Goal: Communication & Community: Answer question/provide support

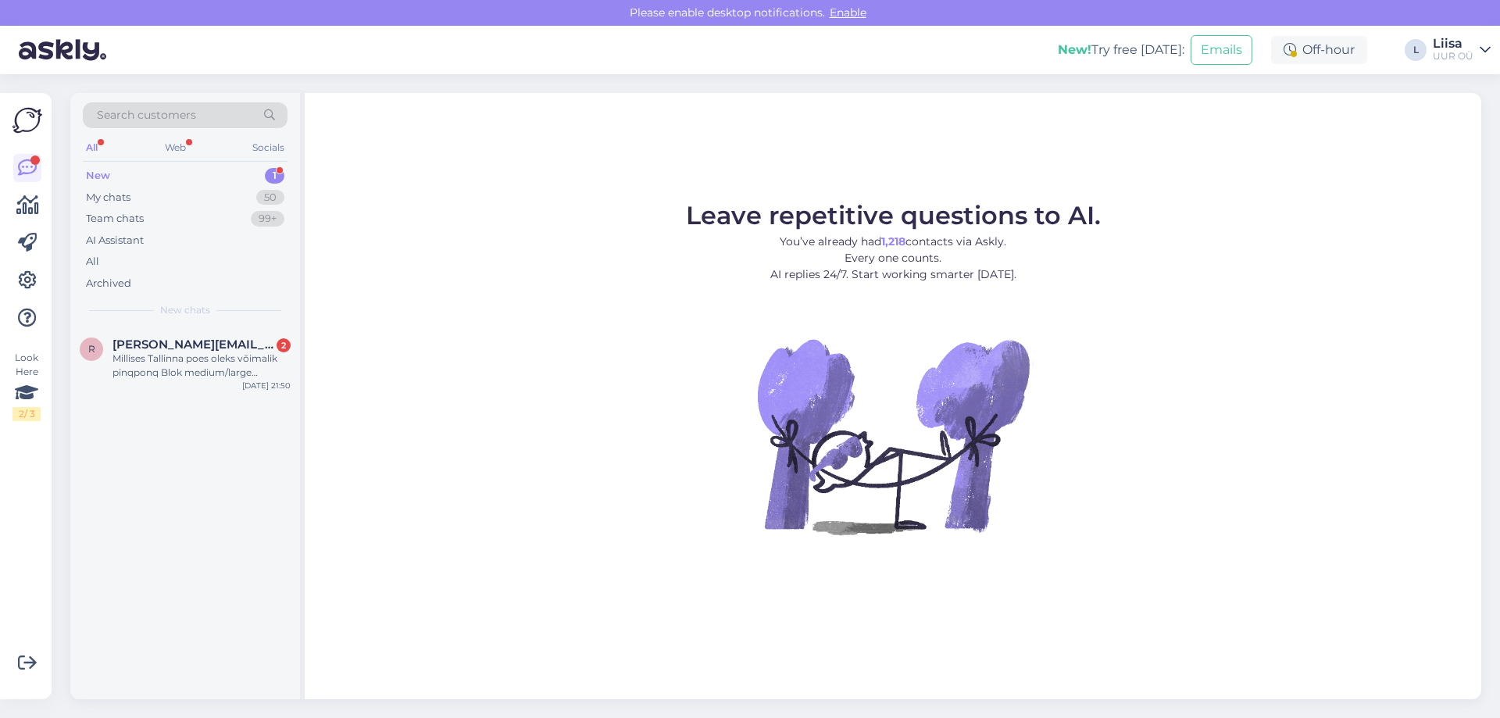
click at [136, 173] on div "New 1" at bounding box center [185, 176] width 205 height 22
click at [202, 364] on div "Millises Tallinna poes oleks võimalik pinqponq Blok medium/large kottidega tutv…" at bounding box center [202, 366] width 178 height 28
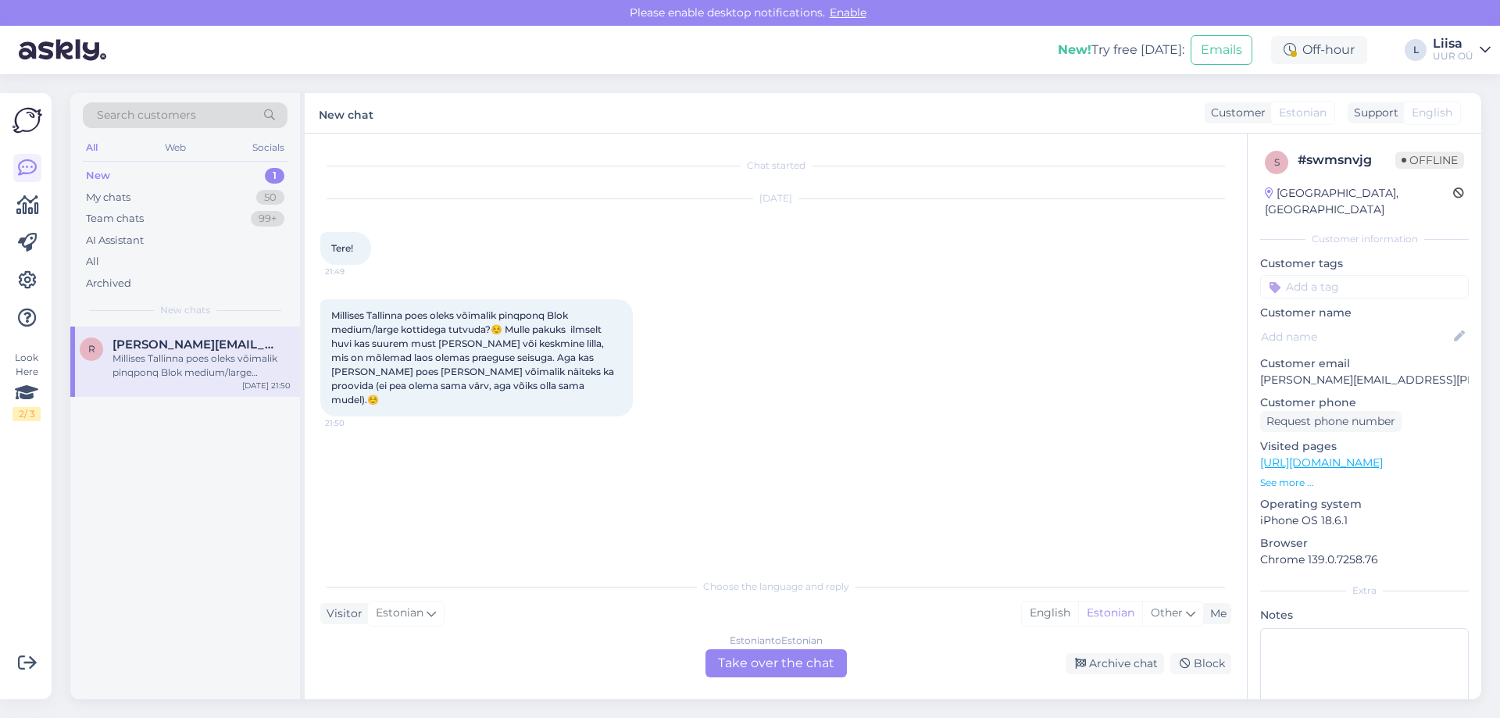
click at [777, 667] on div "Estonian to Estonian Take over the chat" at bounding box center [776, 663] width 141 height 28
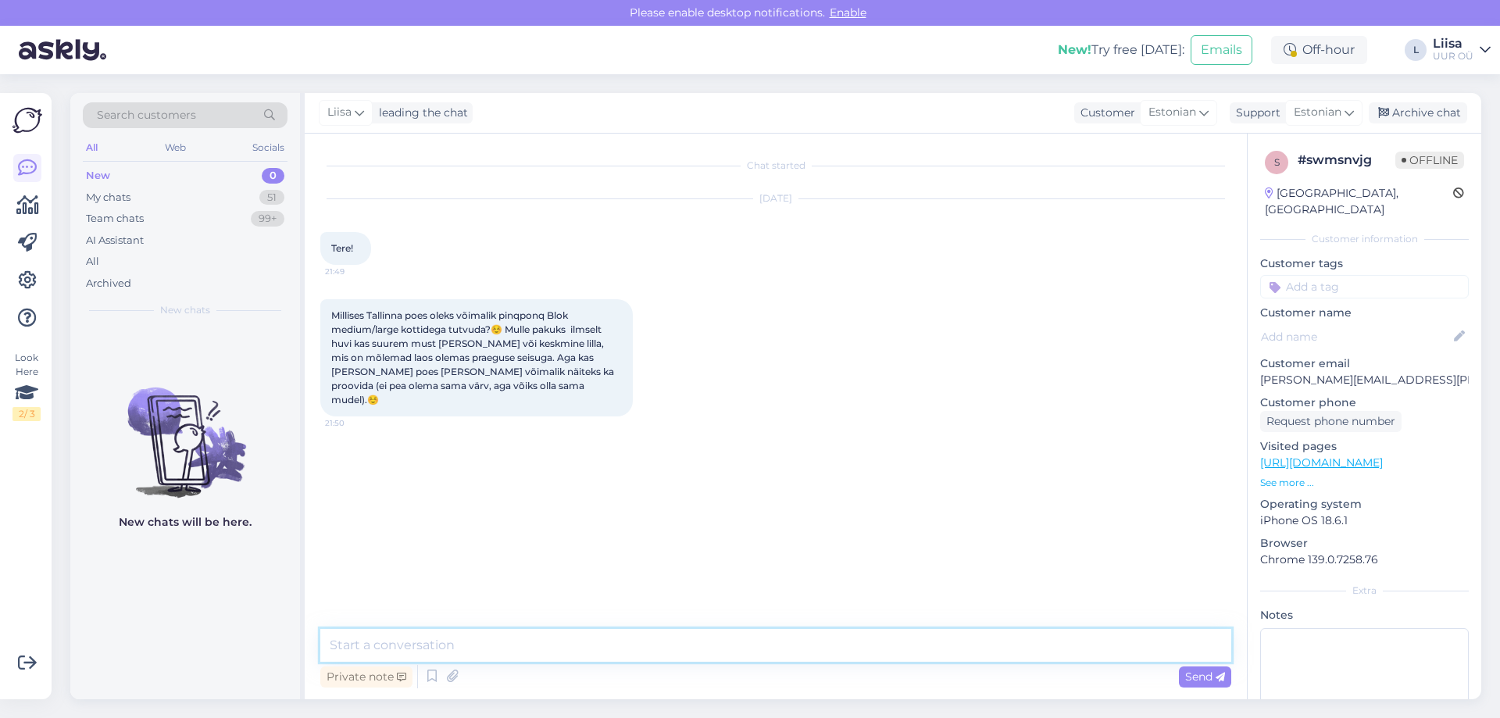
click at [595, 653] on textarea at bounding box center [775, 645] width 911 height 33
click at [757, 656] on textarea "Tere! [GEOGRAPHIC_DATA] on [PERSON_NAME] ilmselt Solarise ja Viru kaupluses." at bounding box center [775, 645] width 911 height 33
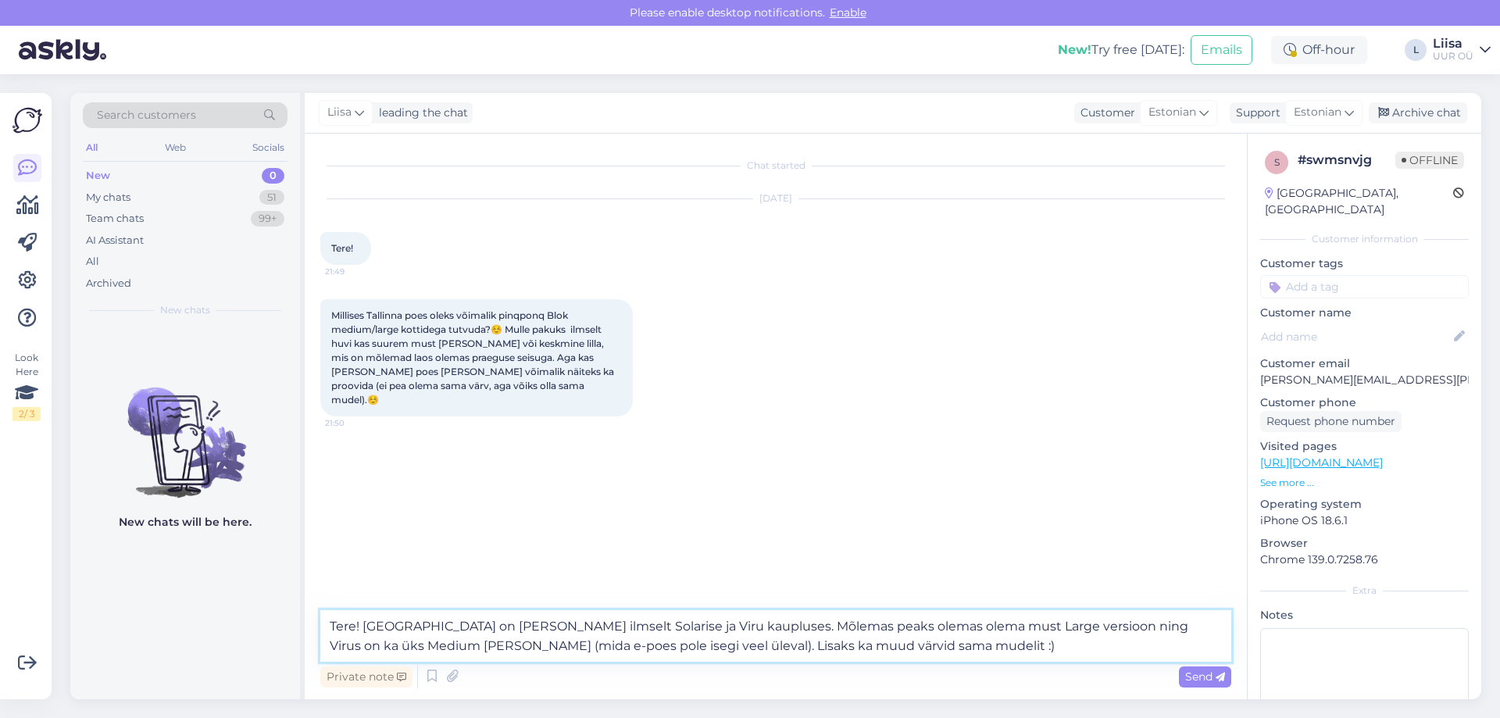
click at [359, 627] on textarea "Tere! [GEOGRAPHIC_DATA] on [PERSON_NAME] ilmselt Solarise ja Viru kaupluses. Mõ…" at bounding box center [775, 636] width 911 height 52
drag, startPoint x: 931, startPoint y: 648, endPoint x: 1020, endPoint y: 647, distance: 89.1
click at [1020, 647] on textarea "Tere! Ikka on võimalik proovida. [GEOGRAPHIC_DATA] on [PERSON_NAME] ilmselt Sol…" at bounding box center [775, 636] width 911 height 52
type textarea "Tere! Ikka on võimalik proovida. [GEOGRAPHIC_DATA] on [PERSON_NAME] ilmselt Sol…"
click at [1207, 679] on span "Send" at bounding box center [1205, 677] width 40 height 14
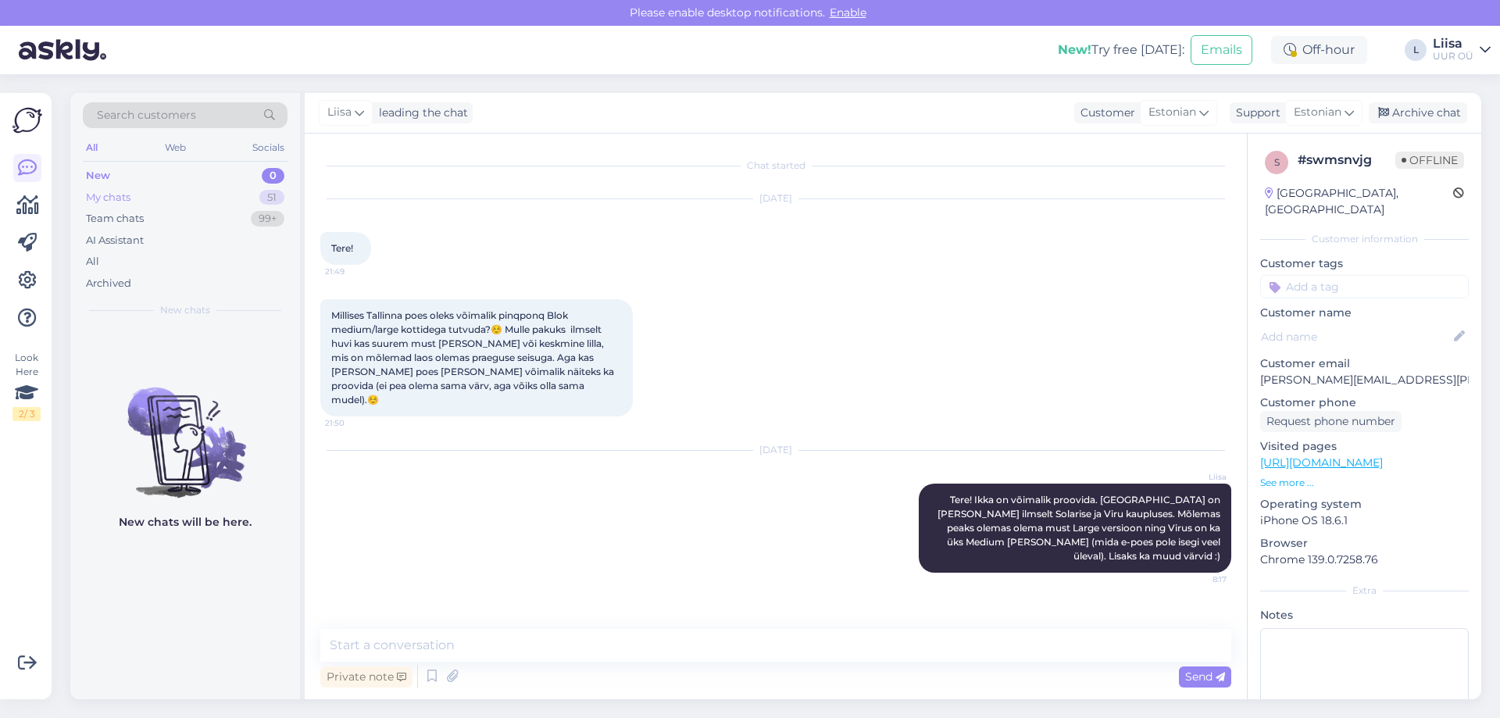
click at [146, 200] on div "My chats 51" at bounding box center [185, 198] width 205 height 22
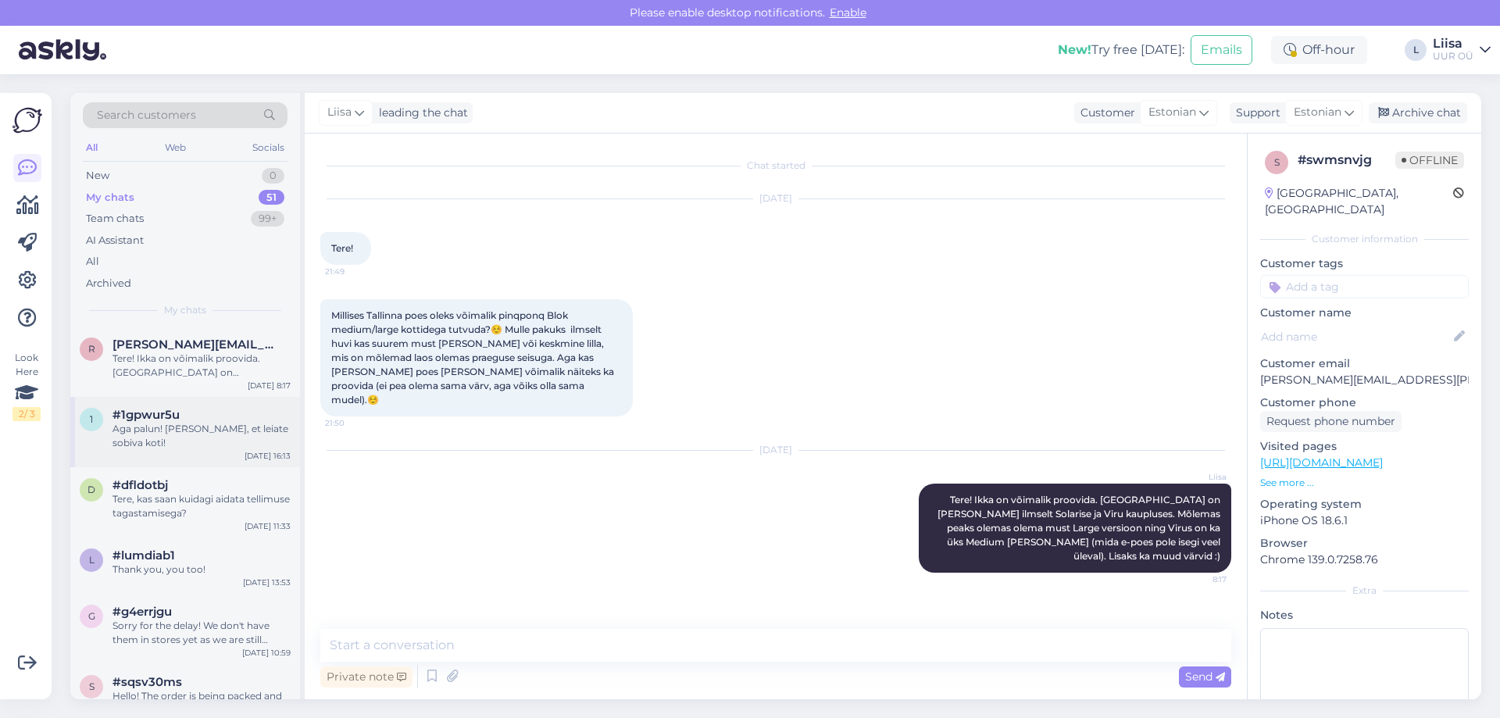
click at [170, 448] on div "Aga palun! [PERSON_NAME], et leiate sobiva koti!" at bounding box center [202, 436] width 178 height 28
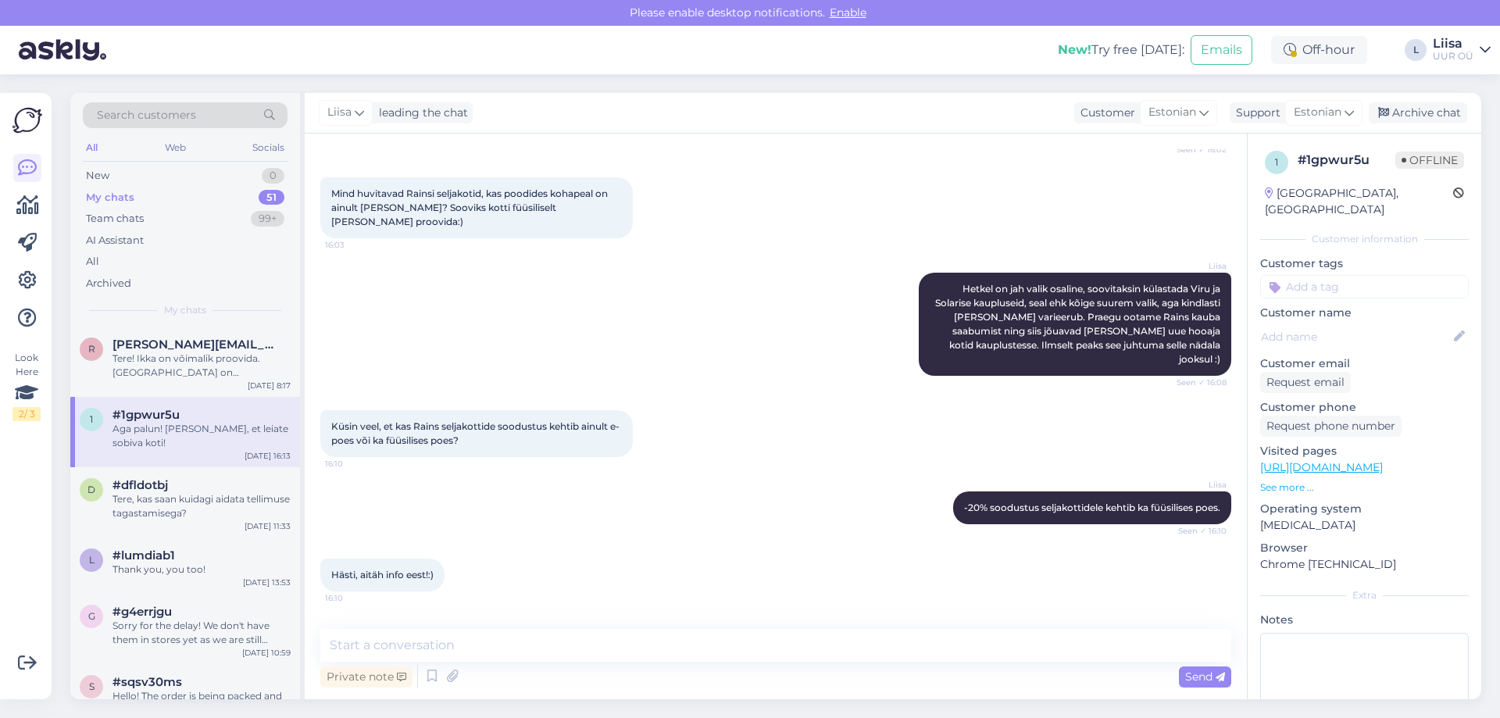
scroll to position [374, 0]
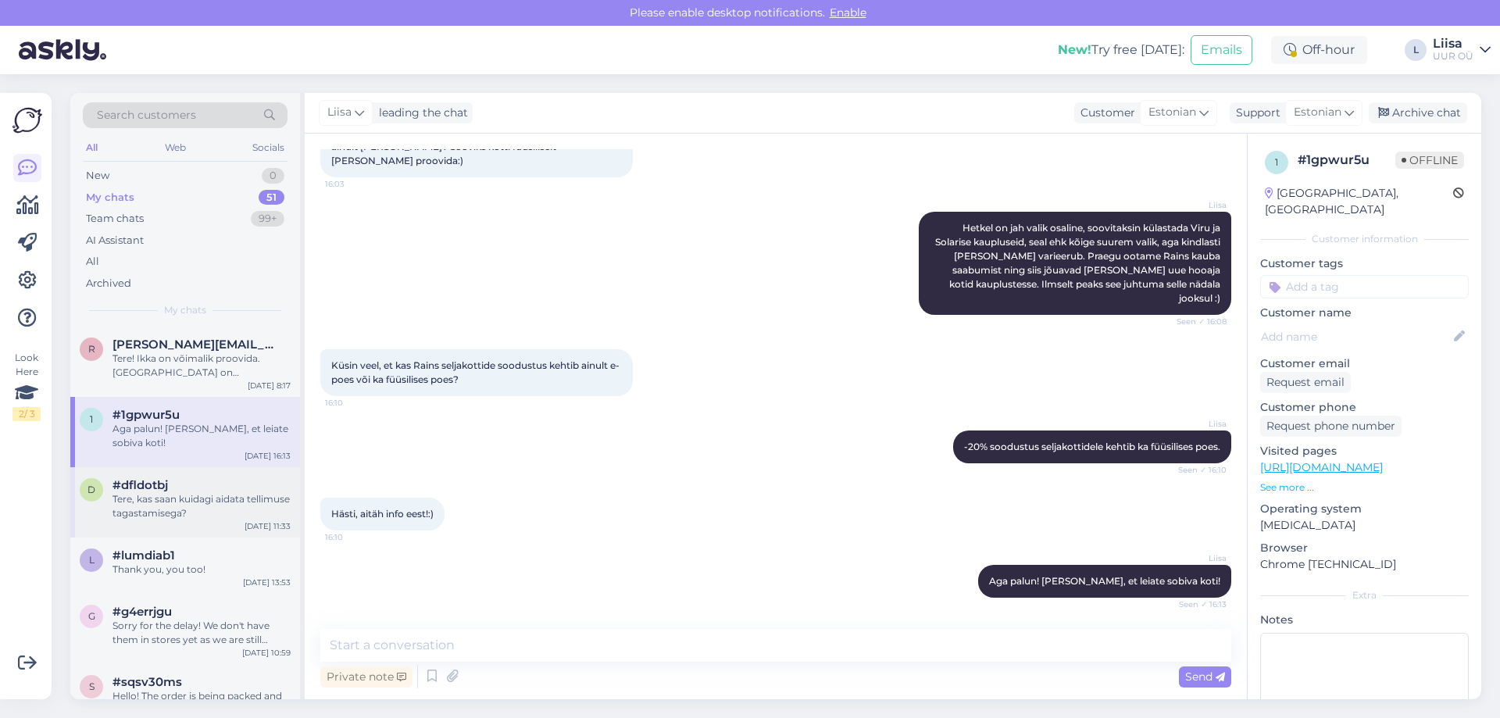
click at [206, 508] on div "Tere, kas saan kuidagi aidata tellimuse tagastamisega?" at bounding box center [202, 506] width 178 height 28
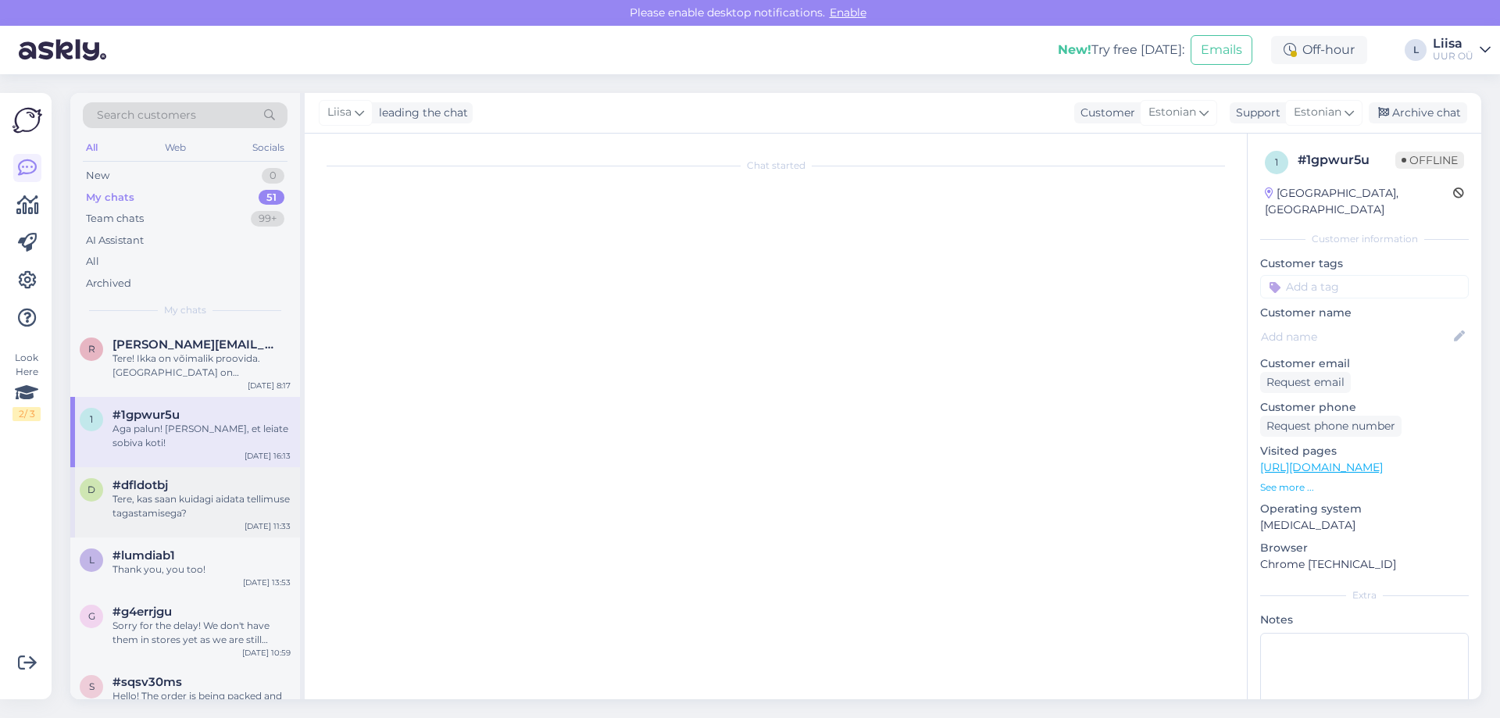
scroll to position [0, 0]
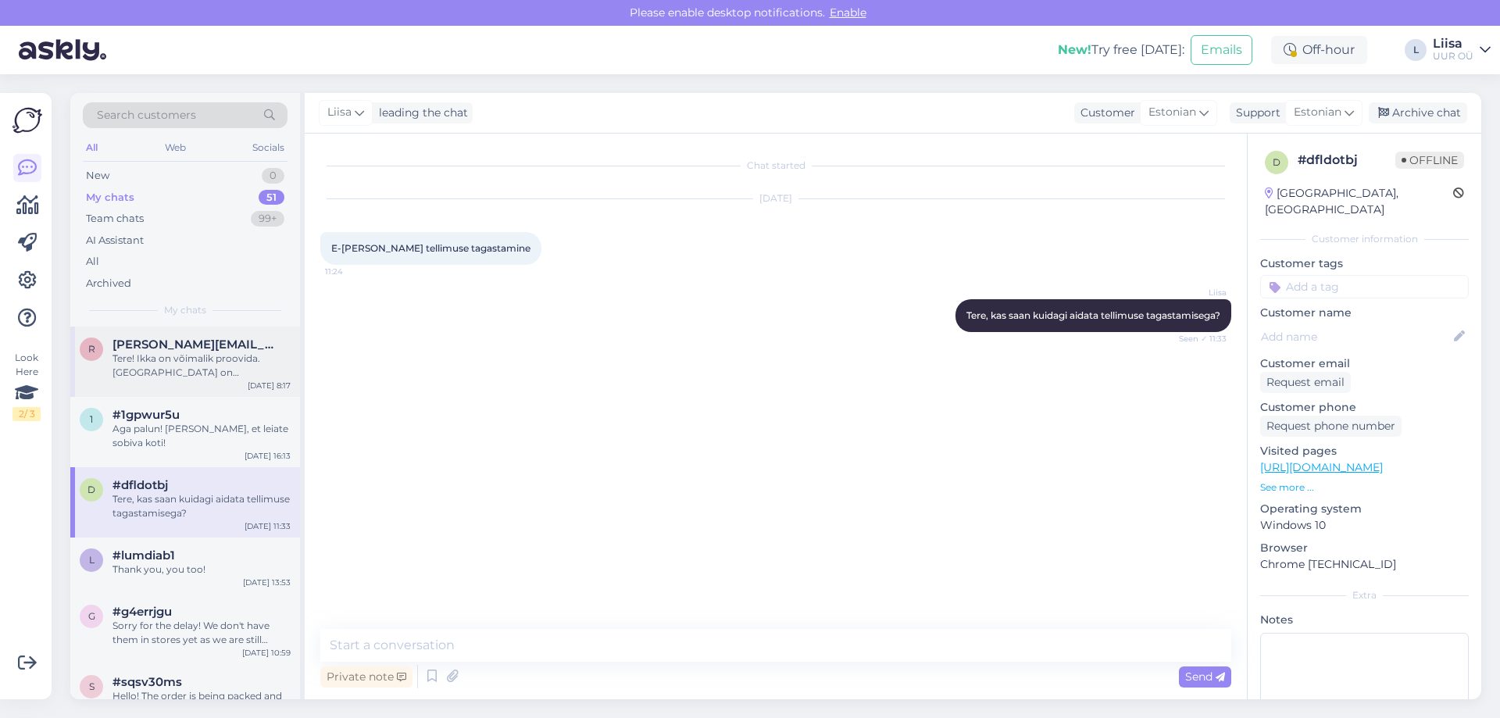
click at [190, 365] on div "Tere! Ikka on võimalik proovida. [GEOGRAPHIC_DATA] on [PERSON_NAME] ilmselt Sol…" at bounding box center [202, 366] width 178 height 28
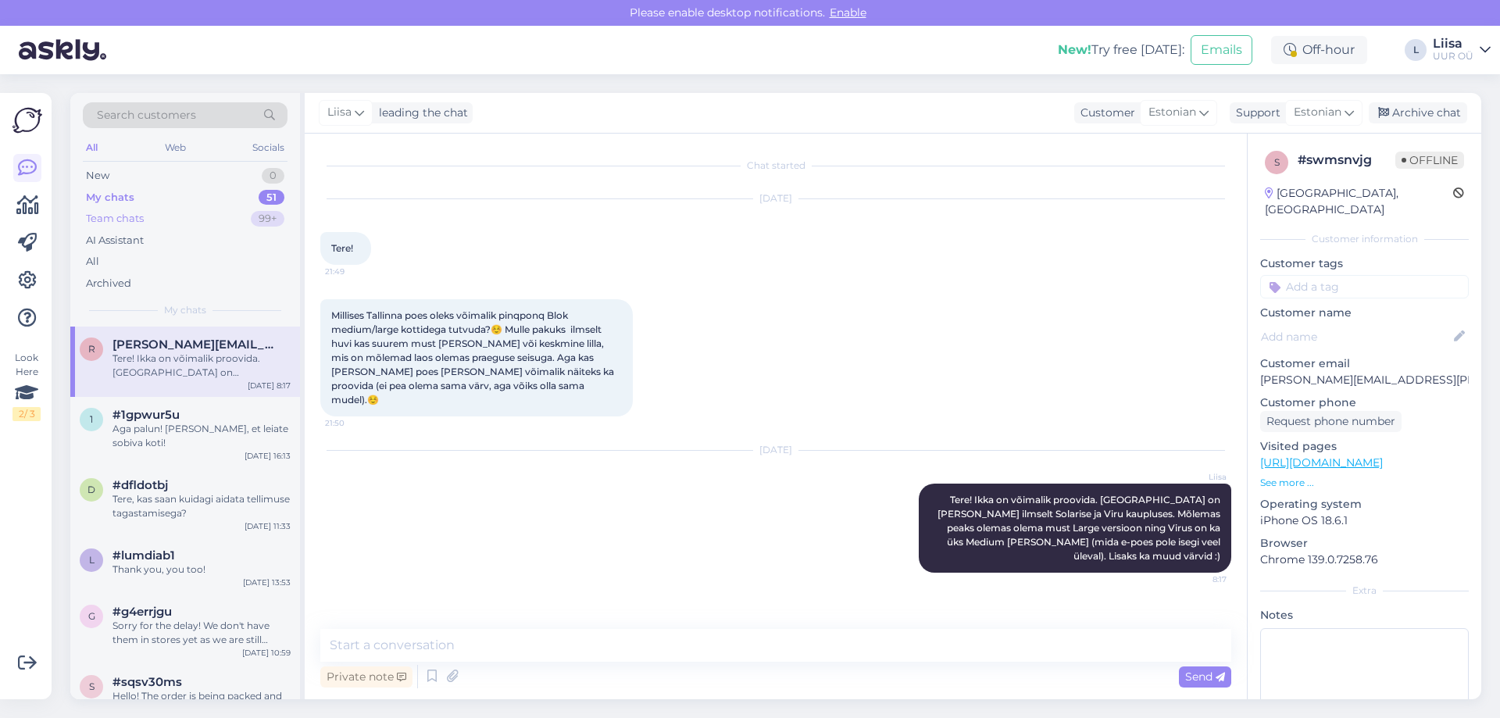
click at [169, 213] on div "Team chats 99+" at bounding box center [185, 219] width 205 height 22
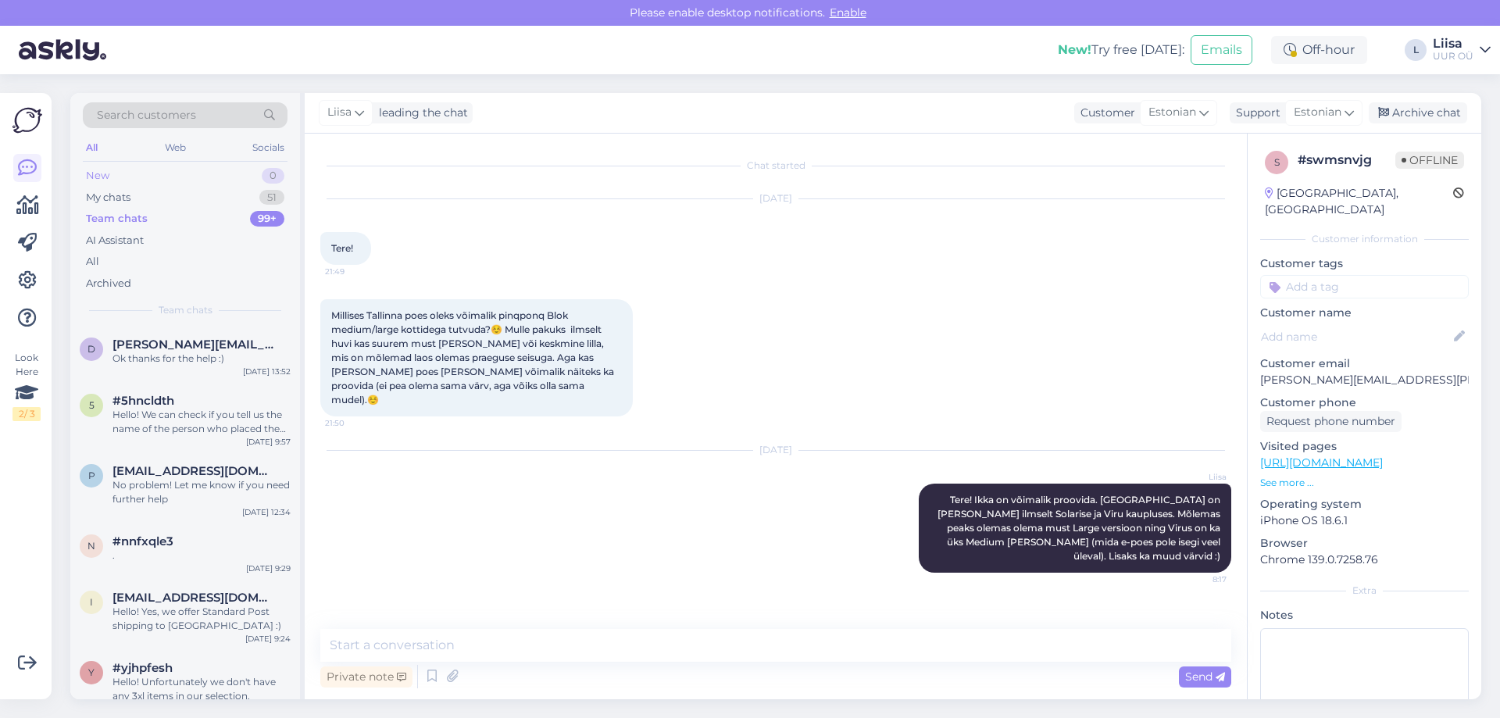
click at [163, 169] on div "New 0" at bounding box center [185, 176] width 205 height 22
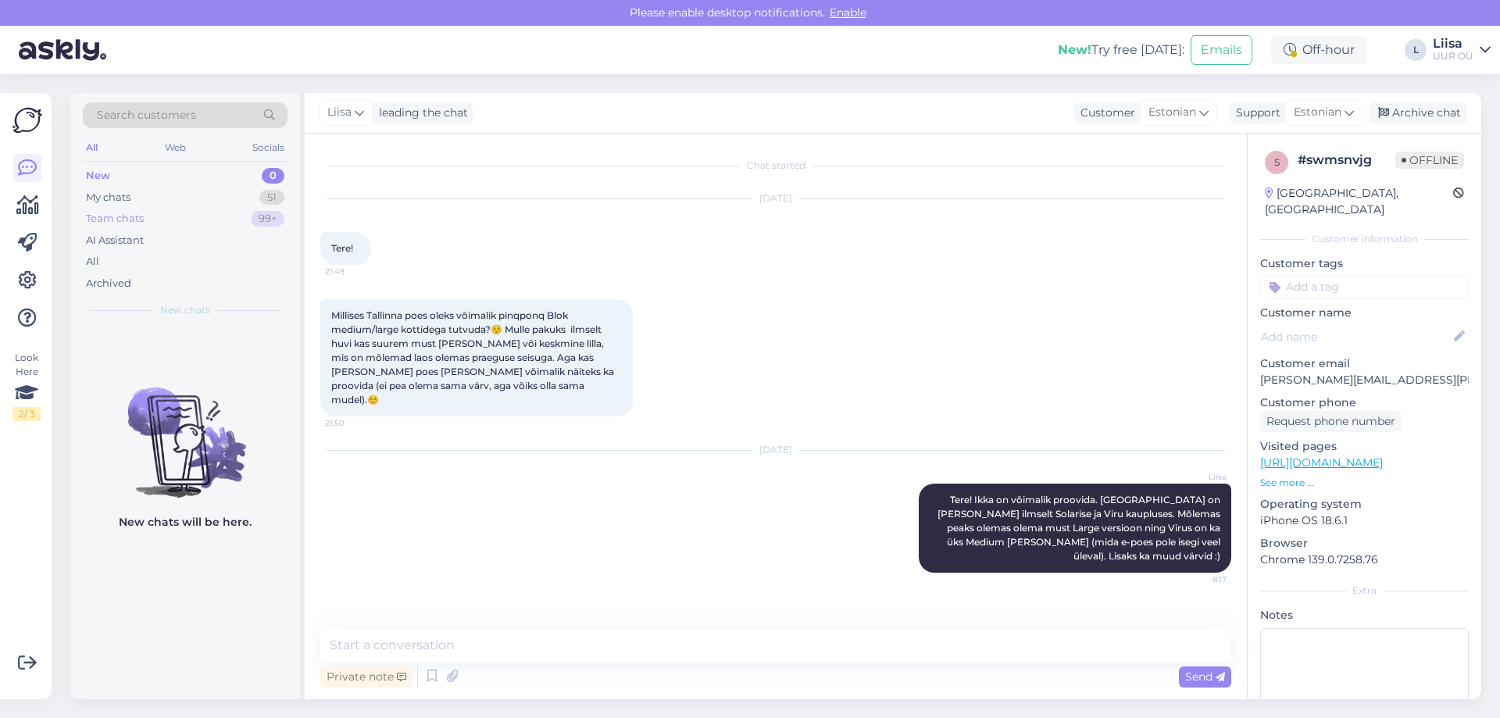
click at [181, 216] on div "Team chats 99+" at bounding box center [185, 219] width 205 height 22
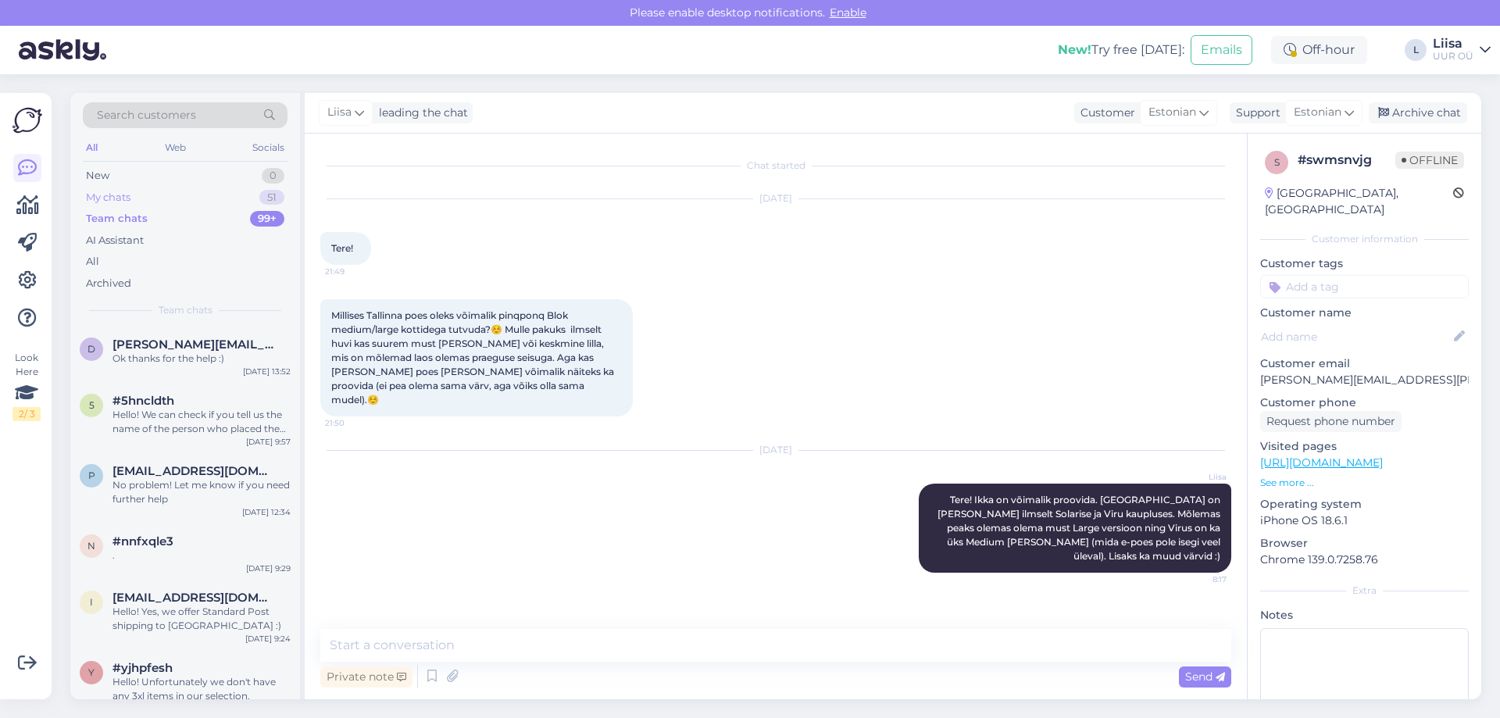
click at [179, 196] on div "My chats 51" at bounding box center [185, 198] width 205 height 22
